Goal: Task Accomplishment & Management: Use online tool/utility

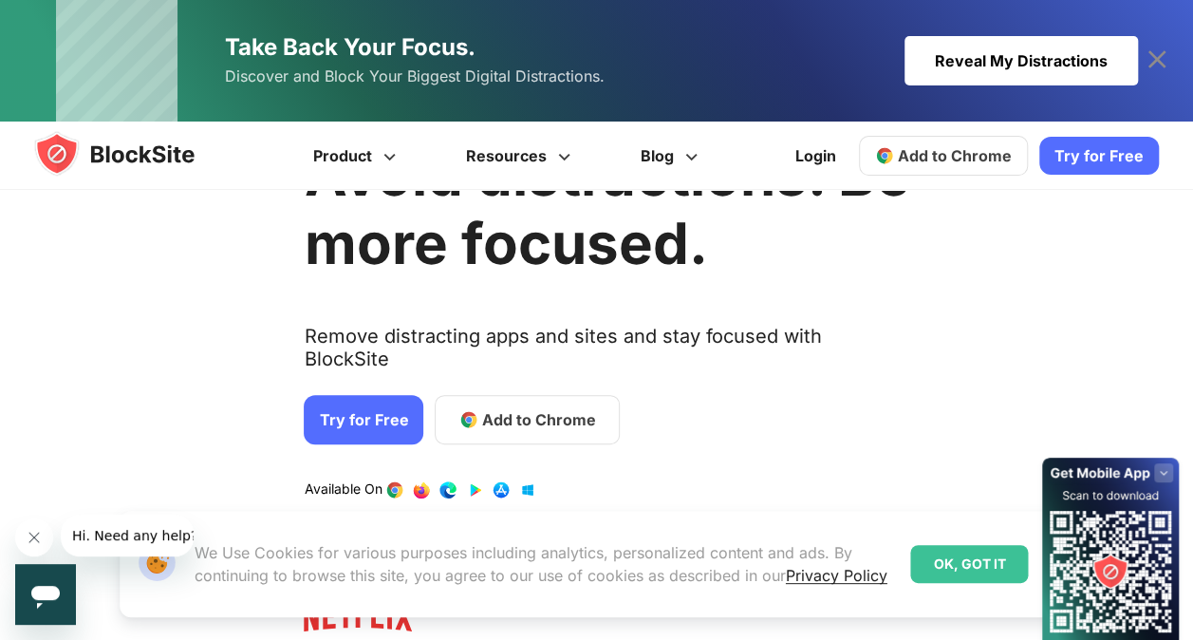
scroll to position [127, 0]
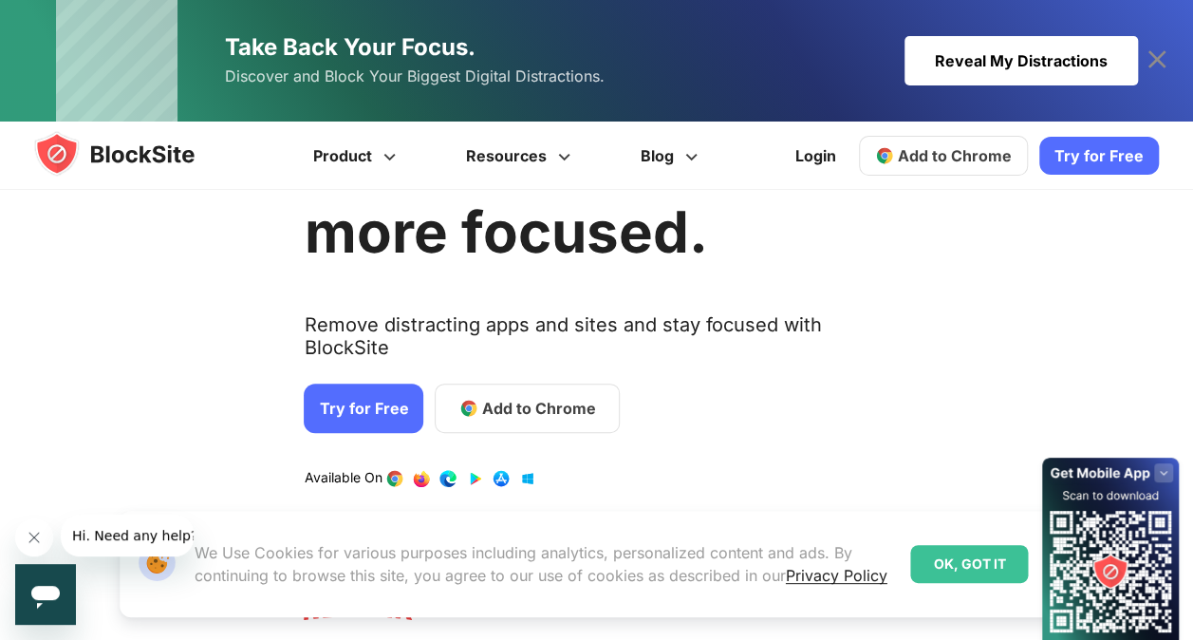
click at [500, 397] on span "Add to Chrome" at bounding box center [539, 408] width 114 height 23
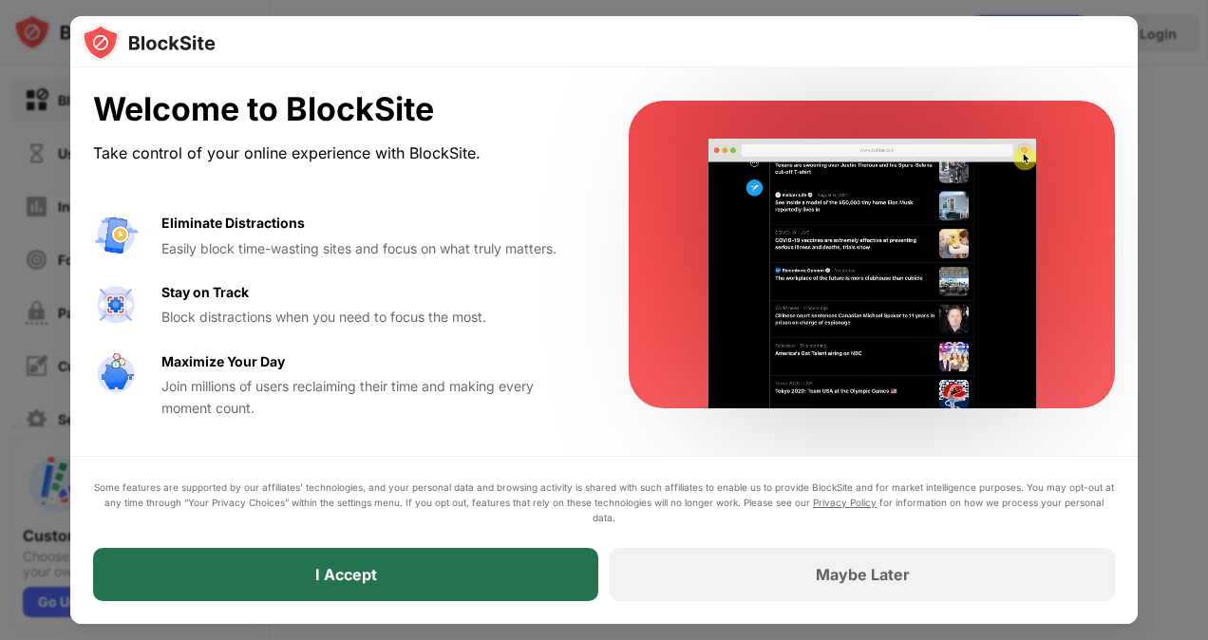
click at [305, 576] on div "I Accept" at bounding box center [345, 574] width 505 height 53
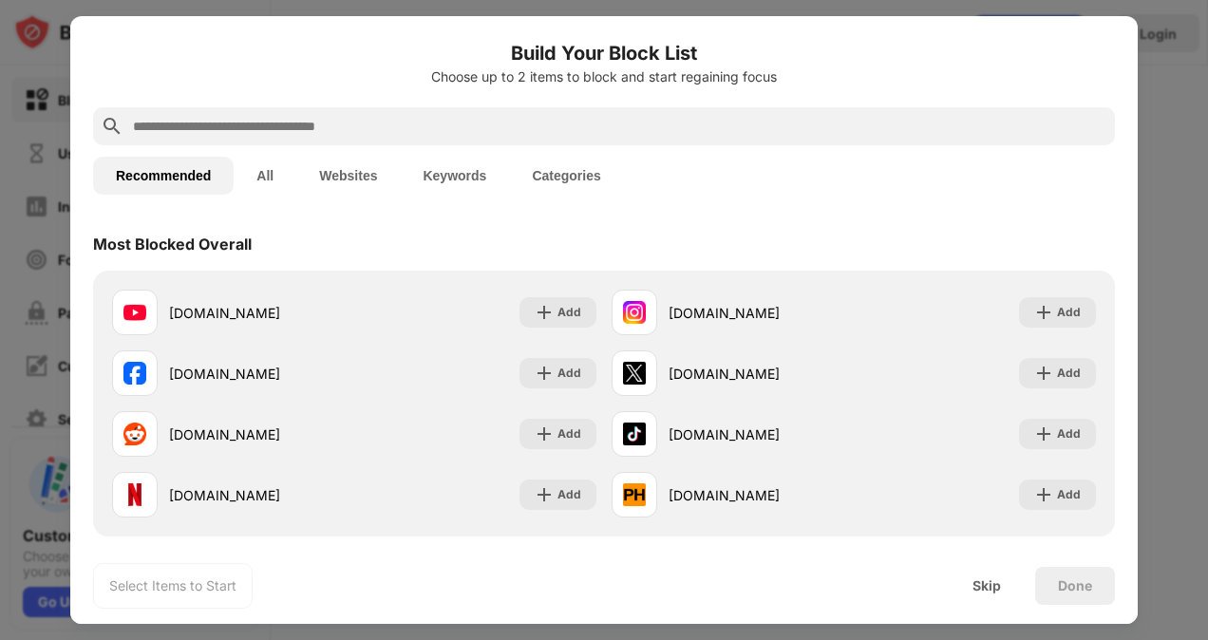
click at [444, 125] on input "text" at bounding box center [619, 126] width 976 height 23
paste input "**********"
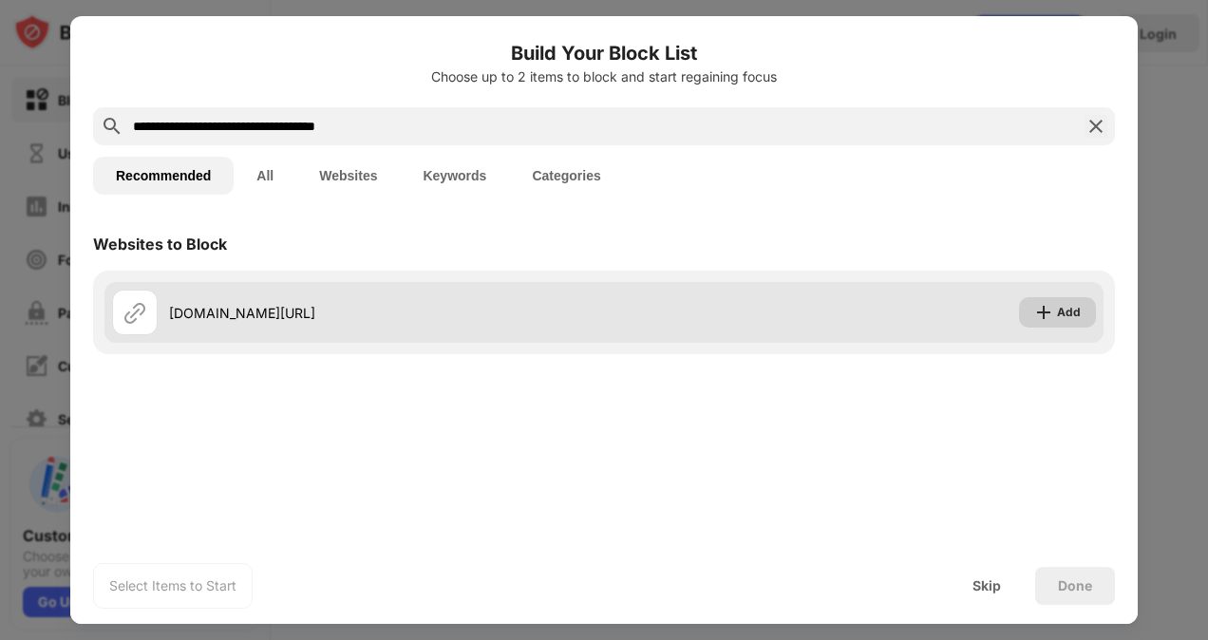
type input "**********"
click at [1059, 310] on div "Add" at bounding box center [1069, 312] width 24 height 19
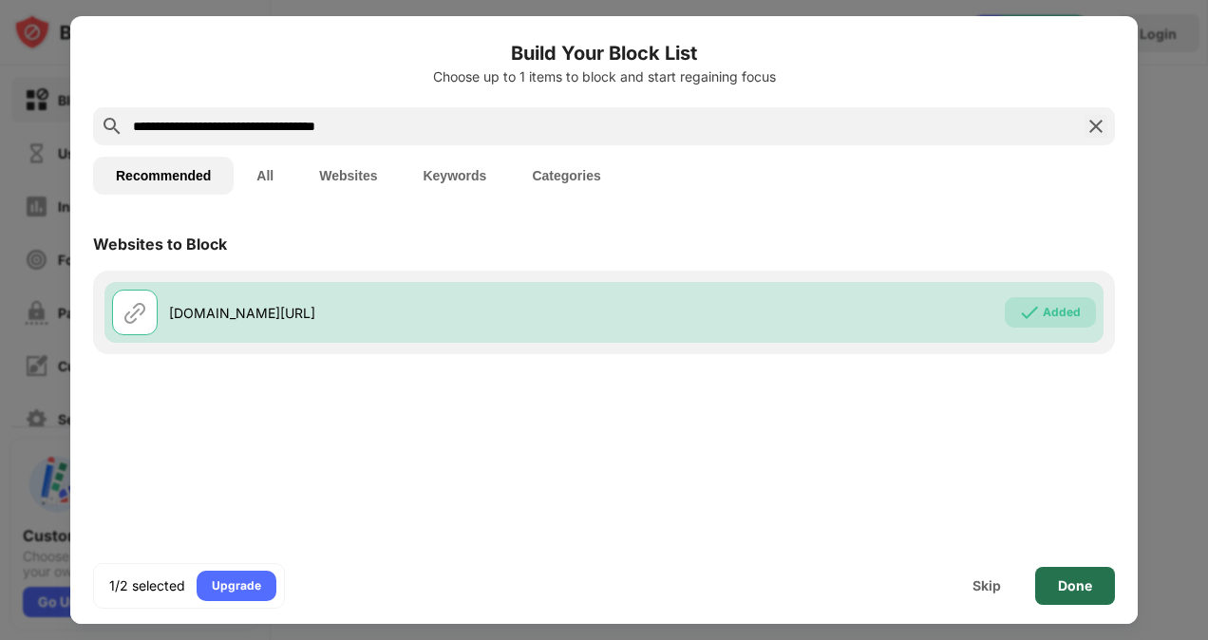
click at [1090, 587] on div "Done" at bounding box center [1075, 585] width 34 height 15
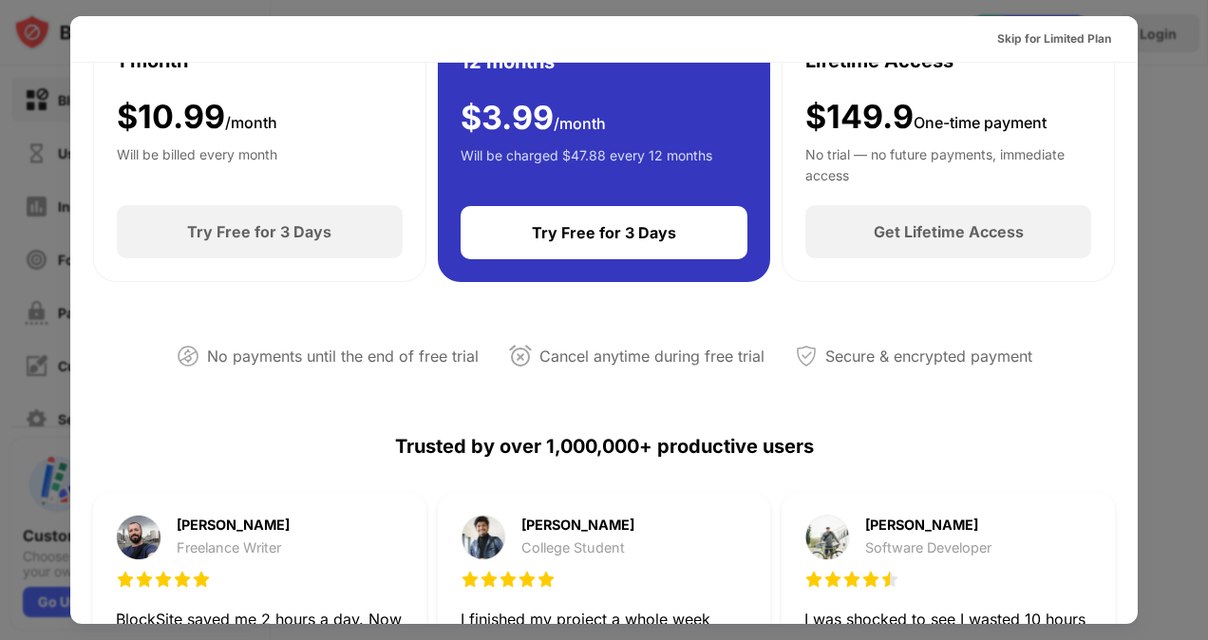
scroll to position [179, 0]
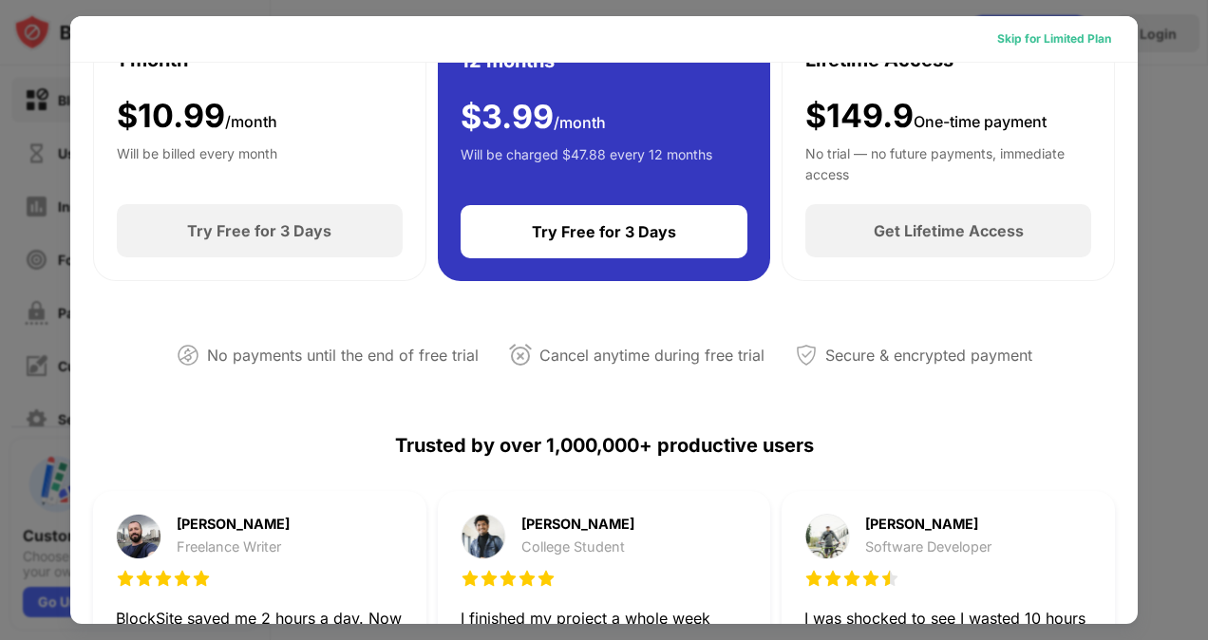
click at [1016, 39] on div "Skip for Limited Plan" at bounding box center [1054, 38] width 114 height 19
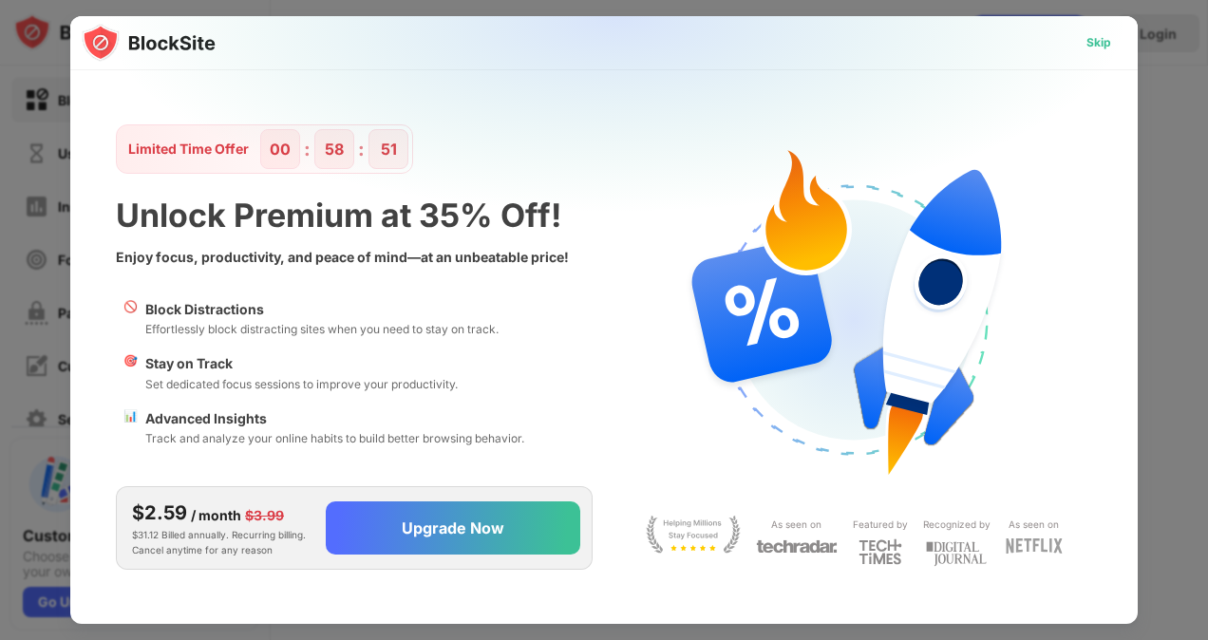
click at [1102, 42] on div "Skip" at bounding box center [1098, 42] width 25 height 19
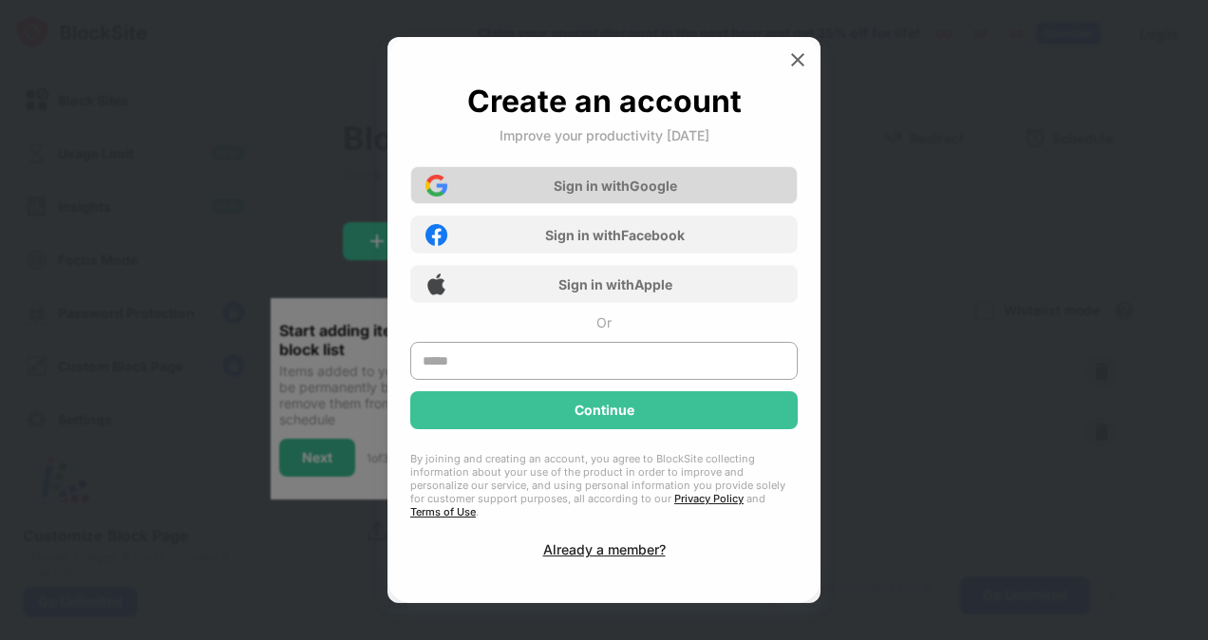
click at [479, 197] on div "Sign in with Google" at bounding box center [603, 185] width 387 height 38
